Goal: Task Accomplishment & Management: Complete application form

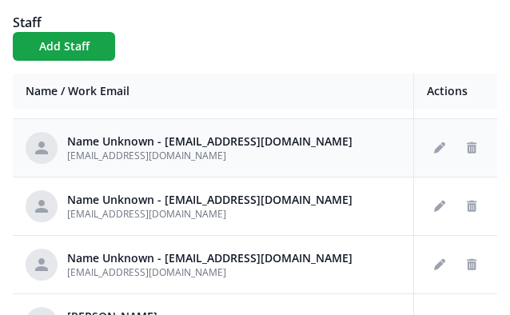
scroll to position [165, 0]
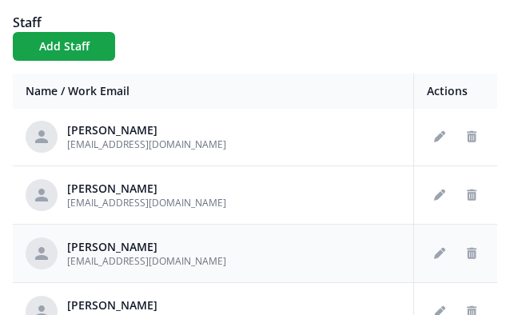
scroll to position [704, 0]
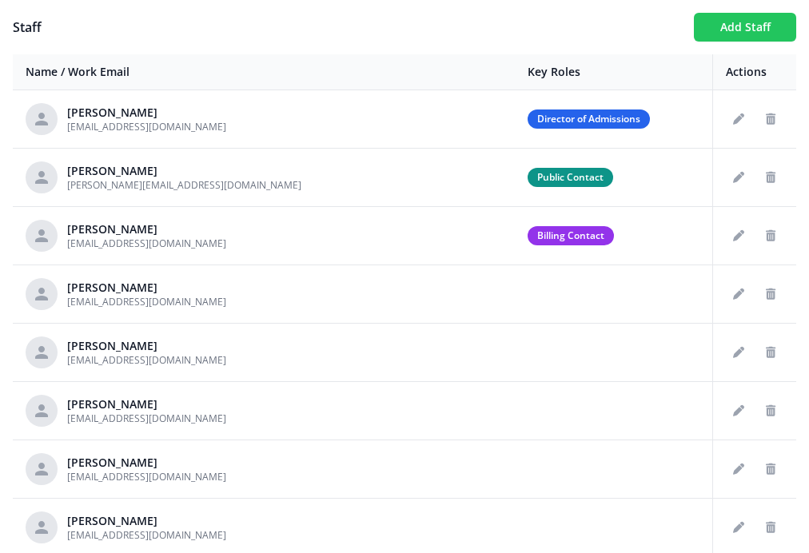
click at [716, 20] on button "Add Staff" at bounding box center [745, 27] width 102 height 29
checkbox input "false"
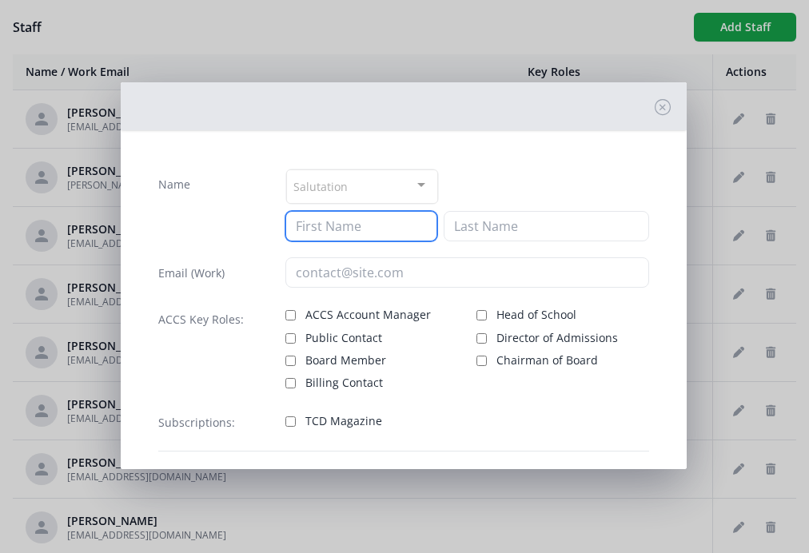
click at [353, 233] on input at bounding box center [361, 226] width 153 height 30
type input "Timothy"
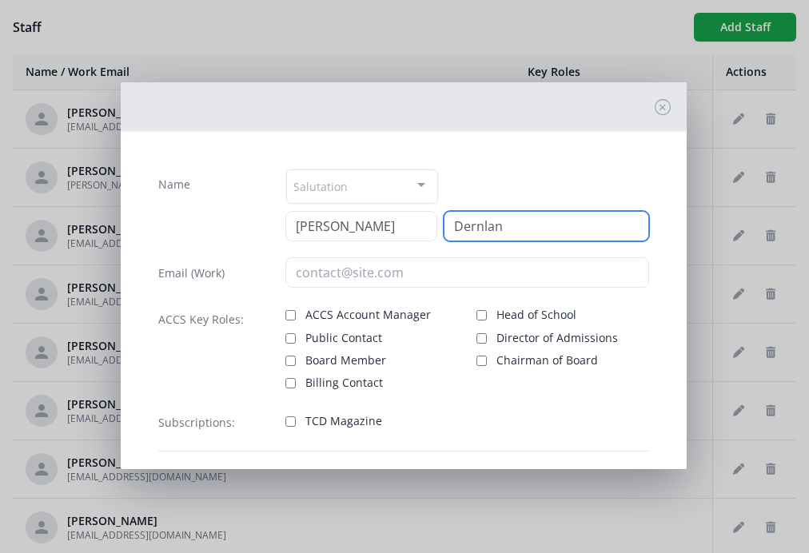
type input "Dernlan"
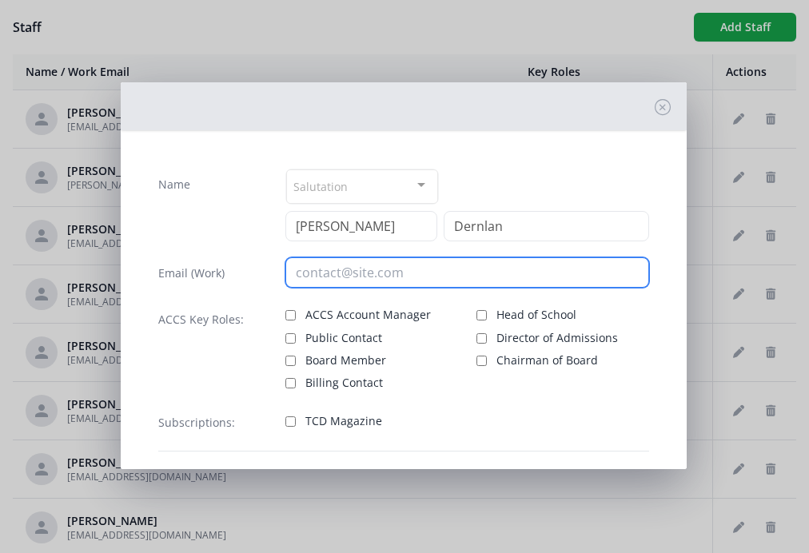
click at [345, 273] on input "email" at bounding box center [467, 272] width 365 height 30
paste input "tdernlan@cswsaints.com"
type input "tdernlan@cswsaints.com"
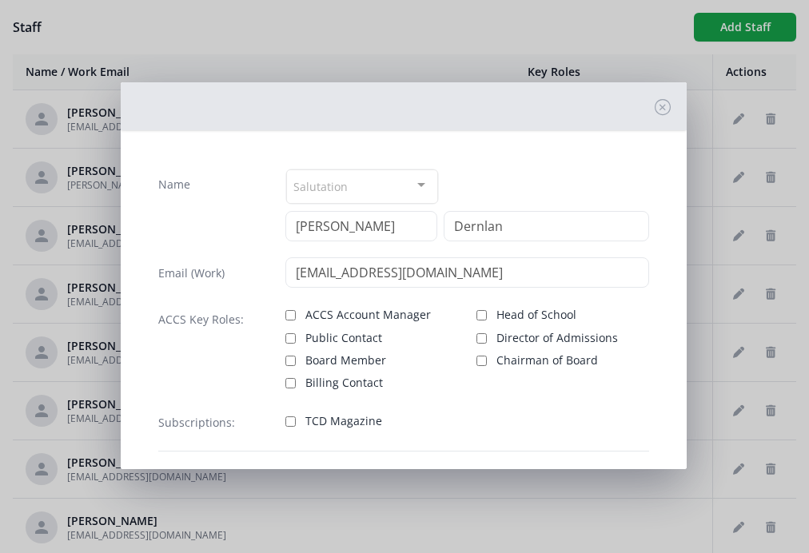
click at [485, 313] on input "Head of School" at bounding box center [482, 315] width 10 height 10
checkbox input "true"
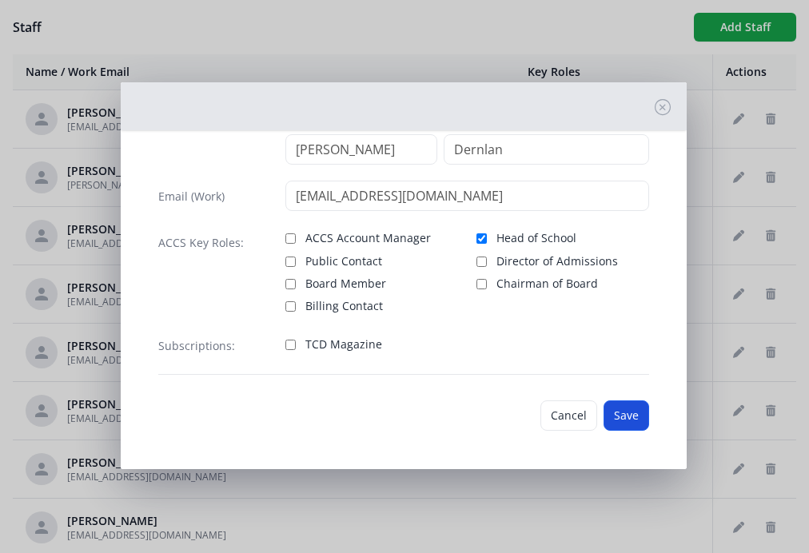
click at [616, 420] on button "Save" at bounding box center [627, 416] width 46 height 30
